Goal: Task Accomplishment & Management: Manage account settings

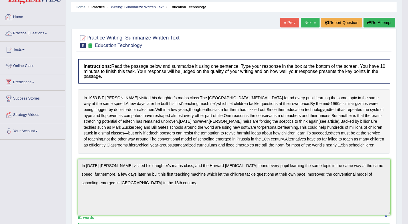
scroll to position [19, 0]
